Goal: Navigation & Orientation: Find specific page/section

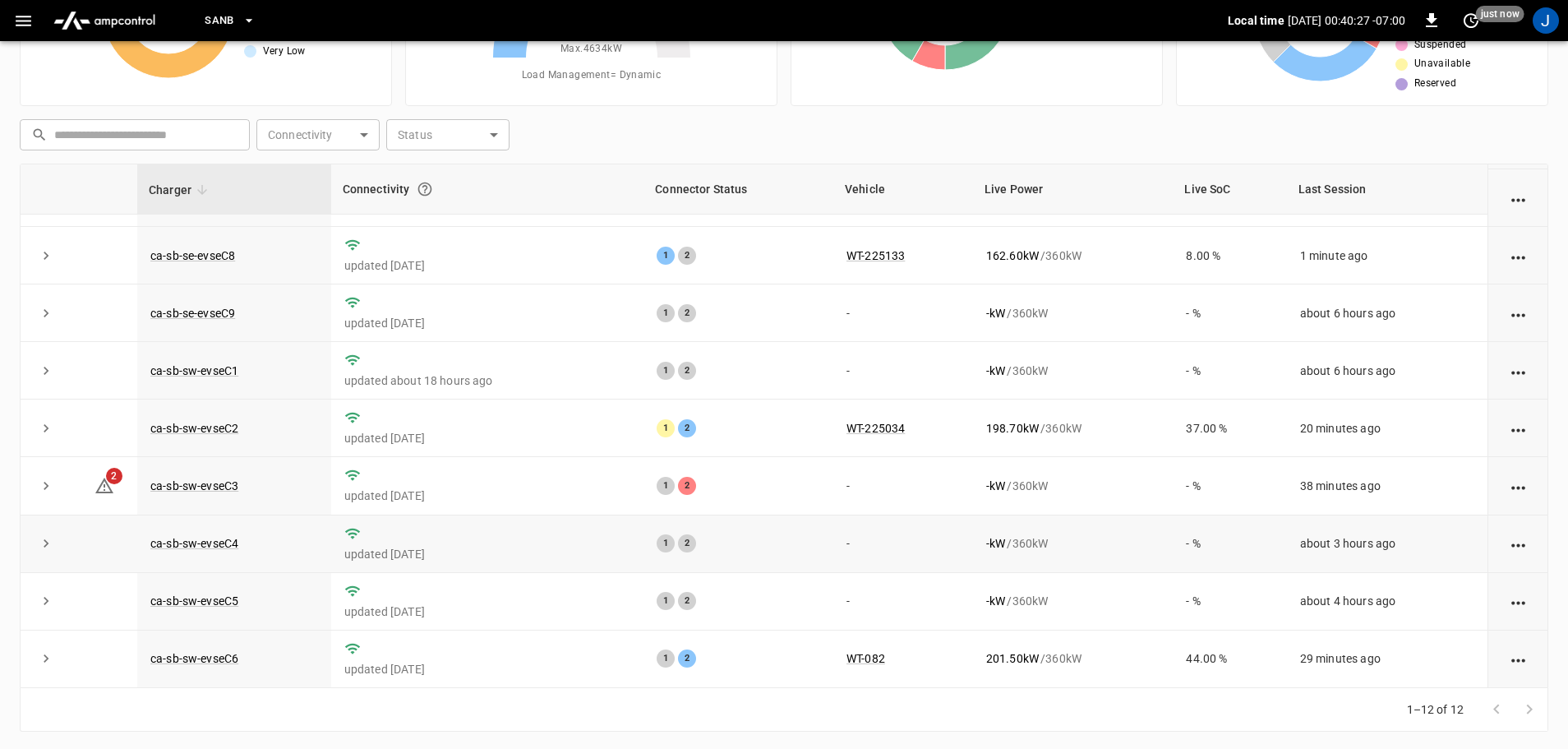
scroll to position [167, 0]
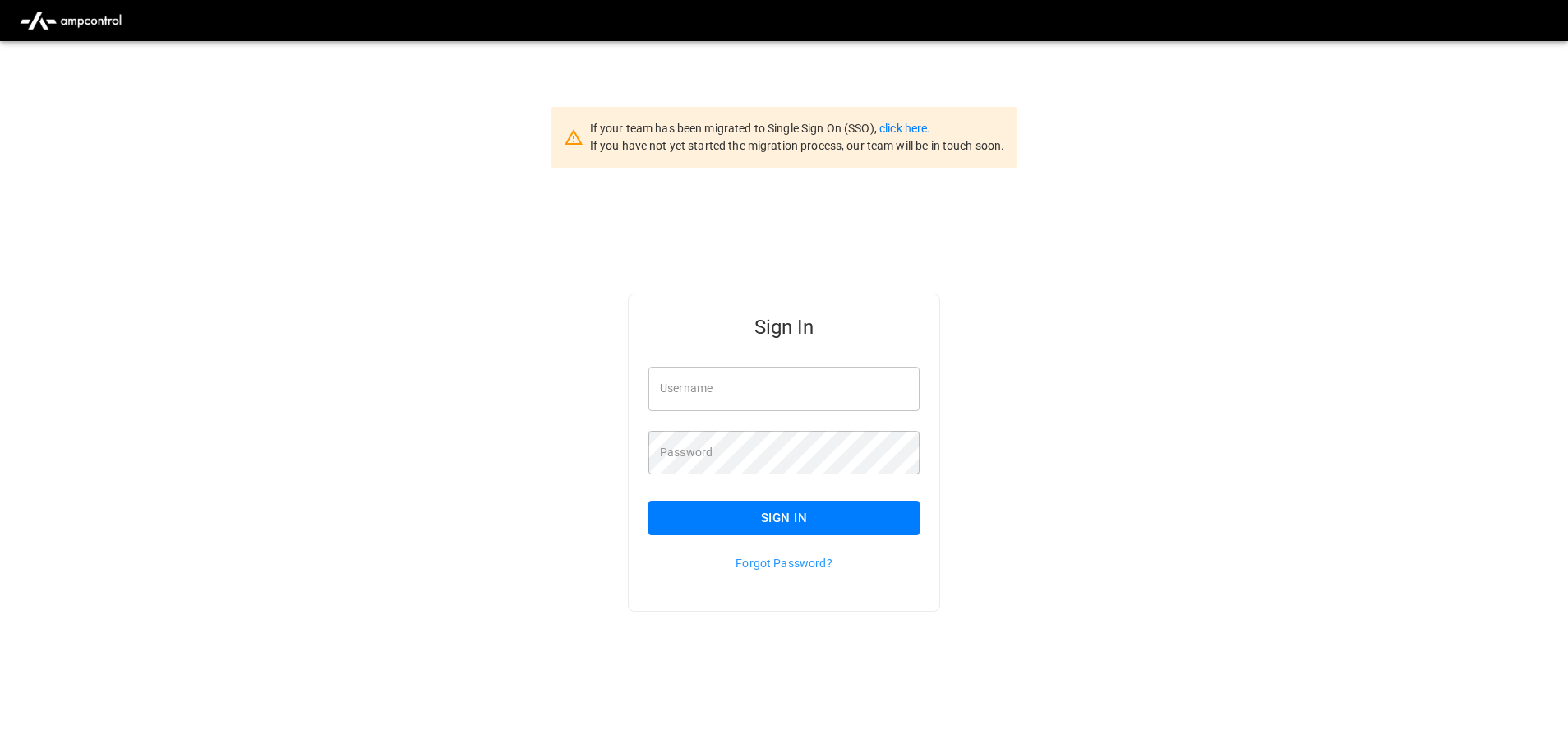
scroll to position [41, 0]
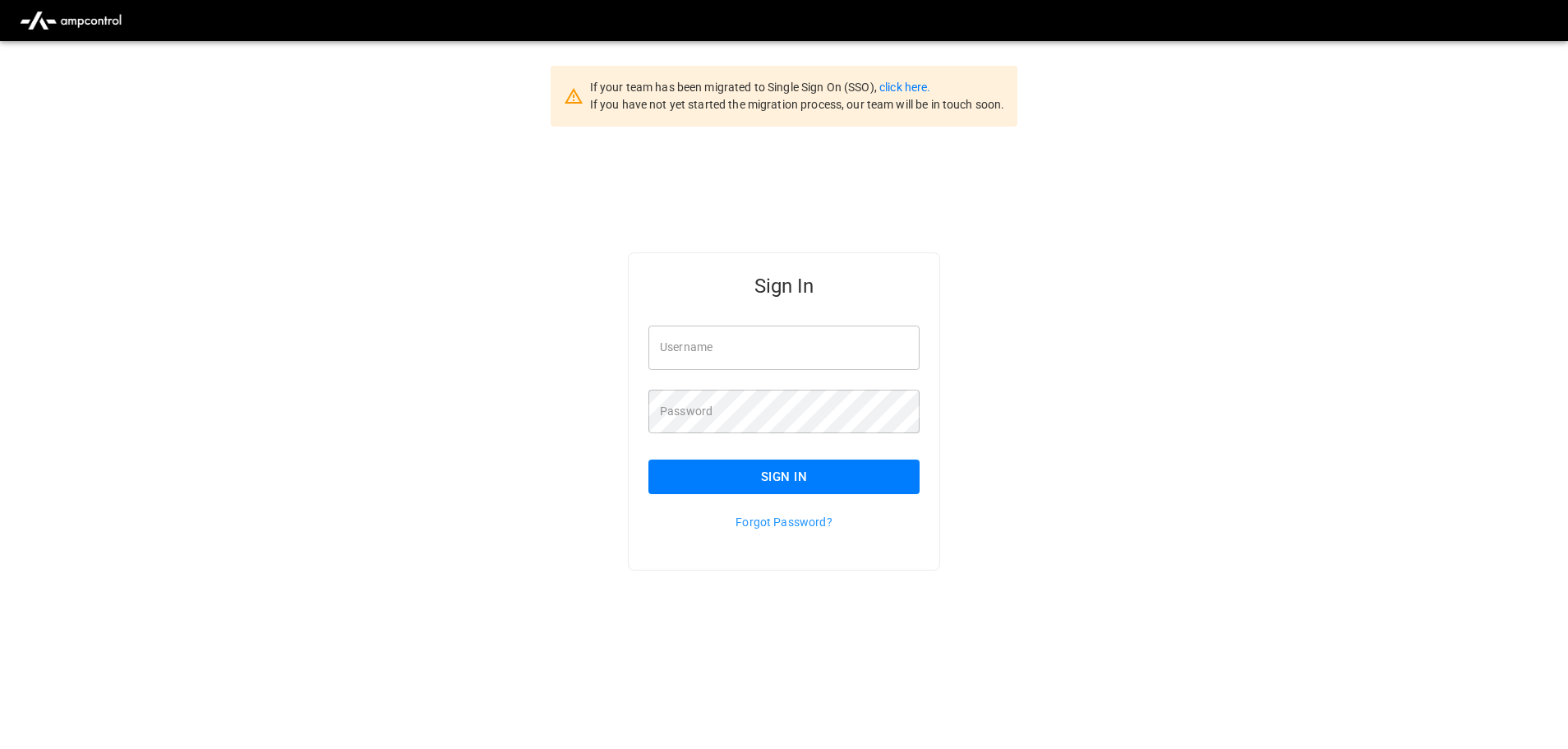
type input "**********"
click at [784, 350] on input "**********" at bounding box center [784, 347] width 271 height 44
click at [765, 480] on button "Sign In" at bounding box center [784, 477] width 271 height 35
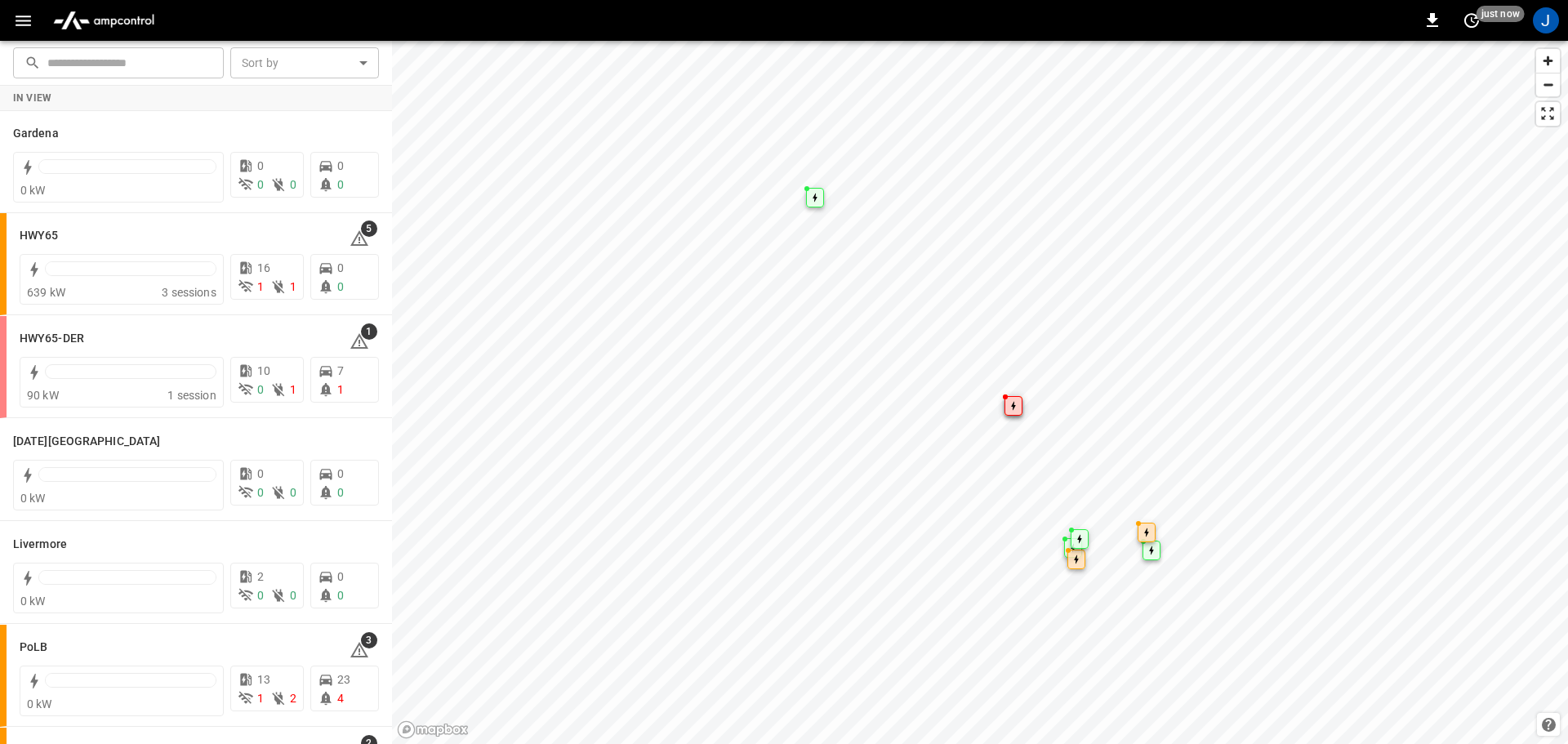
click at [20, 22] on icon "button" at bounding box center [23, 20] width 20 height 20
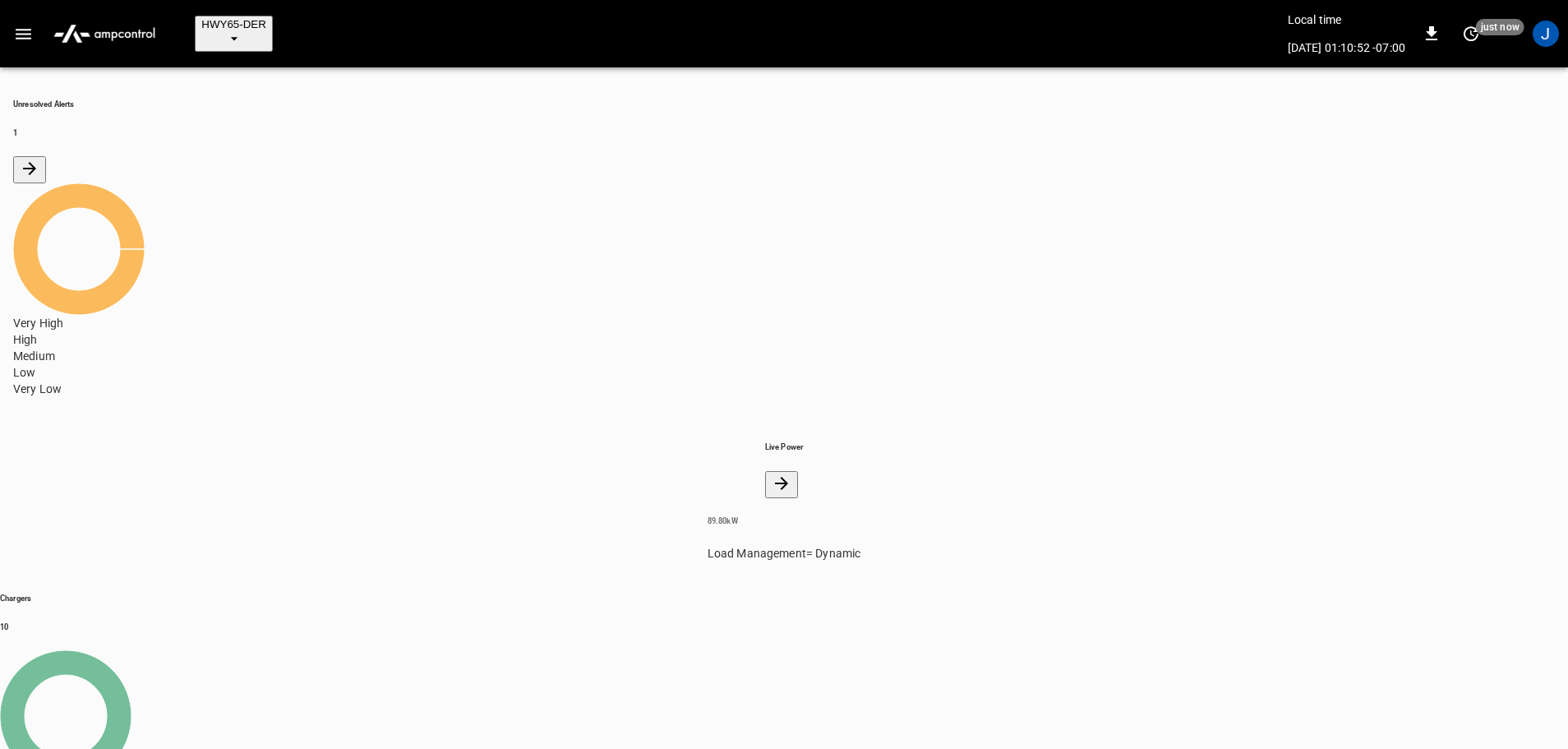
click at [19, 24] on icon "button" at bounding box center [23, 34] width 21 height 21
click at [271, 24] on button "HWY65-DER" at bounding box center [233, 34] width 78 height 36
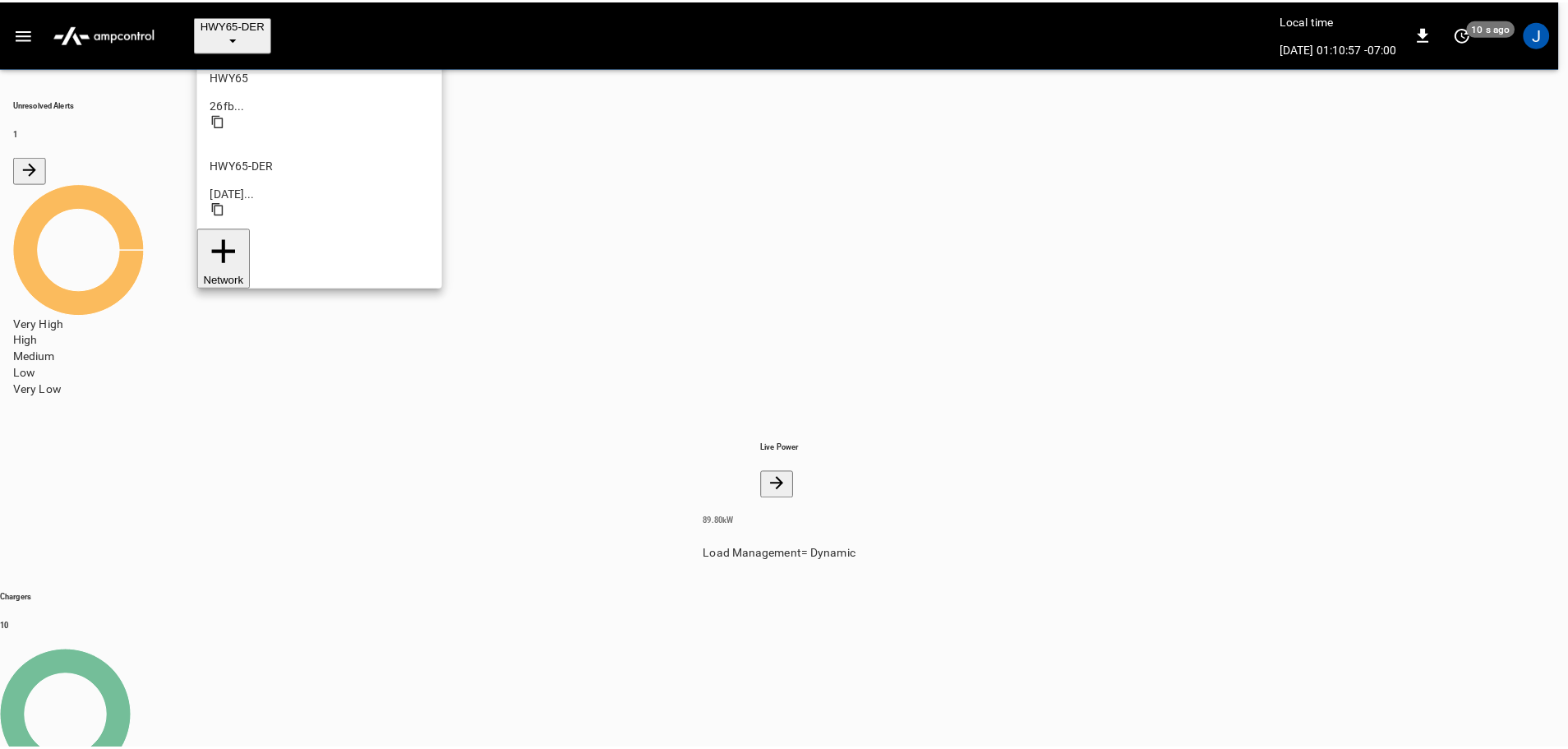
scroll to position [138, 0]
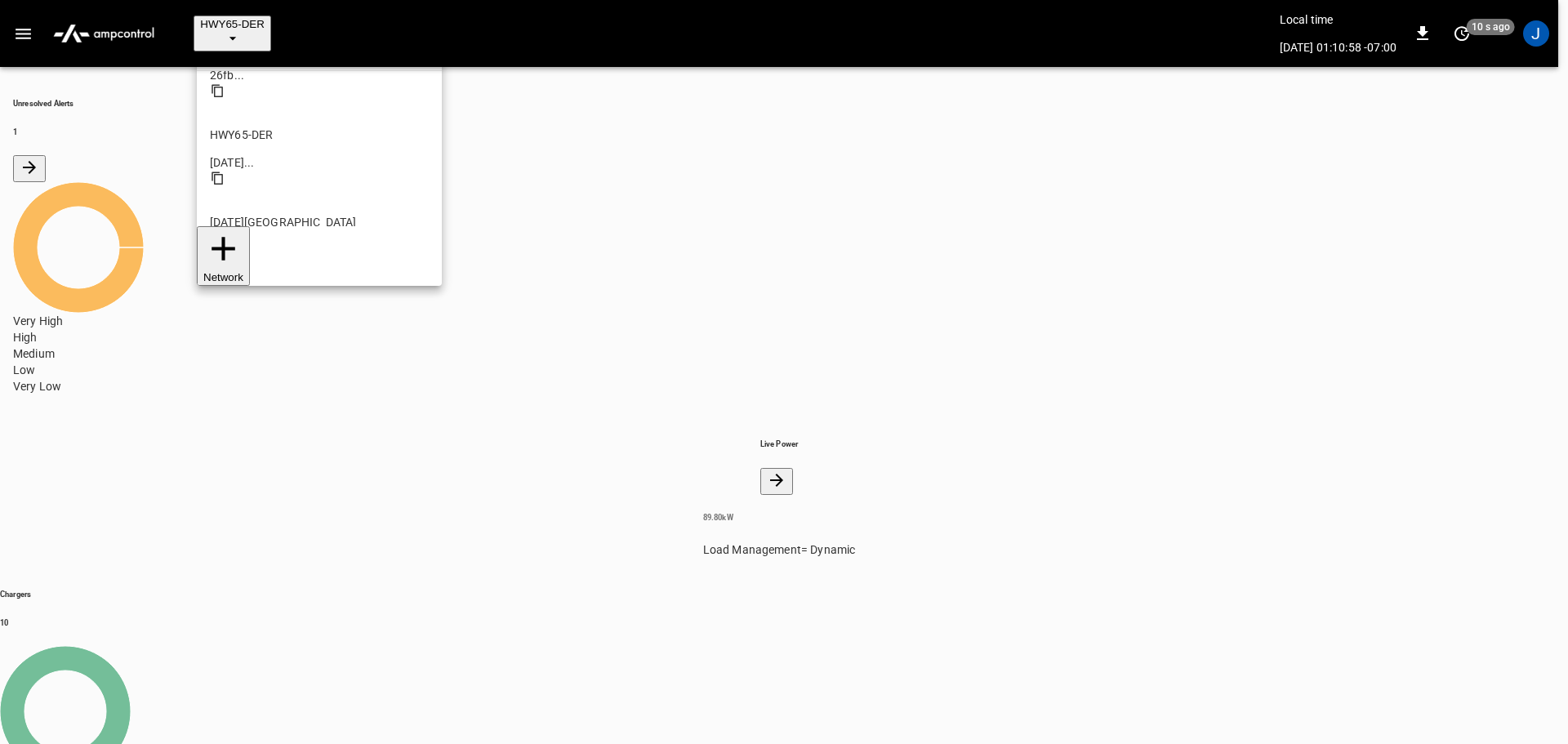
click at [229, 476] on p "SanB" at bounding box center [319, 484] width 219 height 16
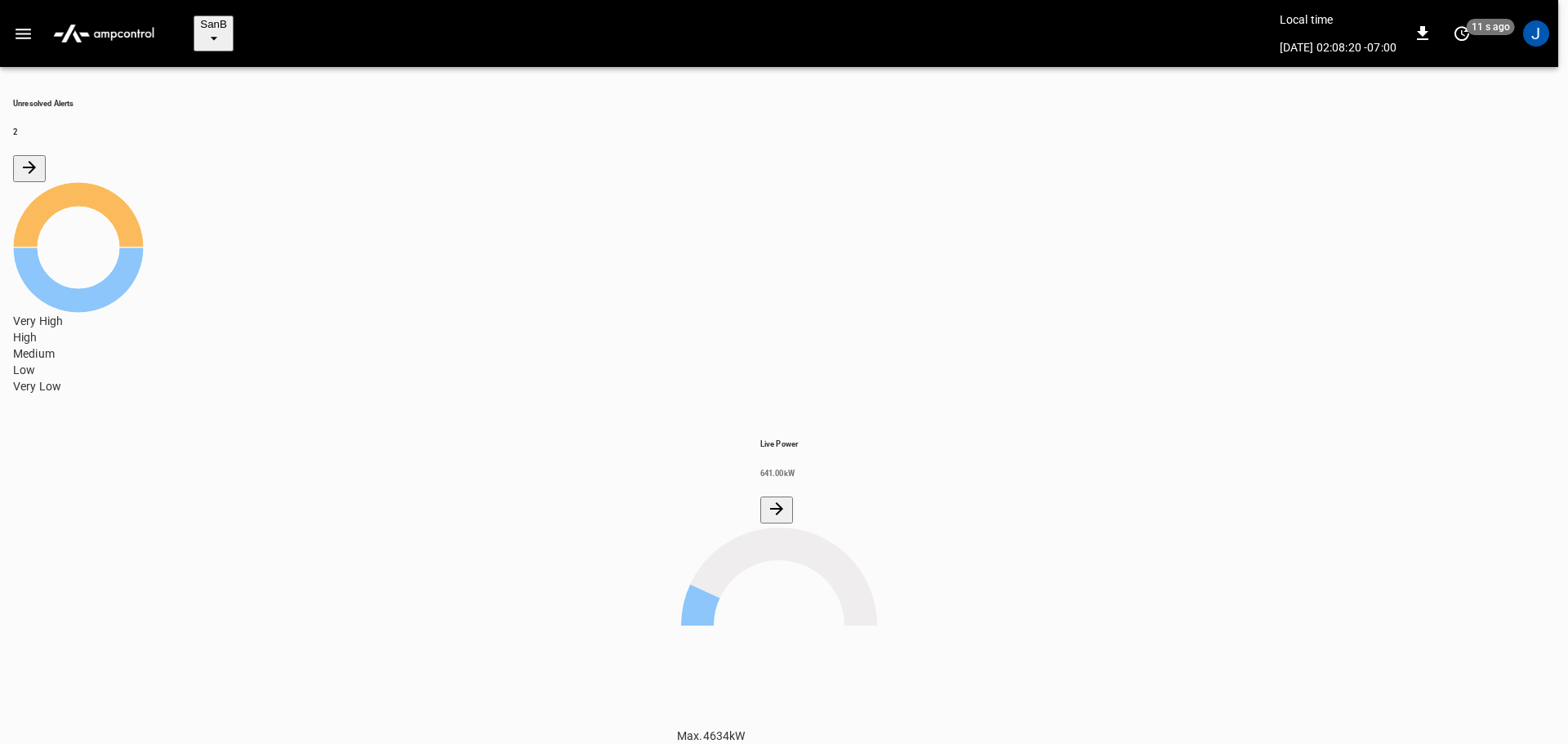
click at [598, 371] on div at bounding box center [784, 372] width 1568 height 744
